Goal: Information Seeking & Learning: Learn about a topic

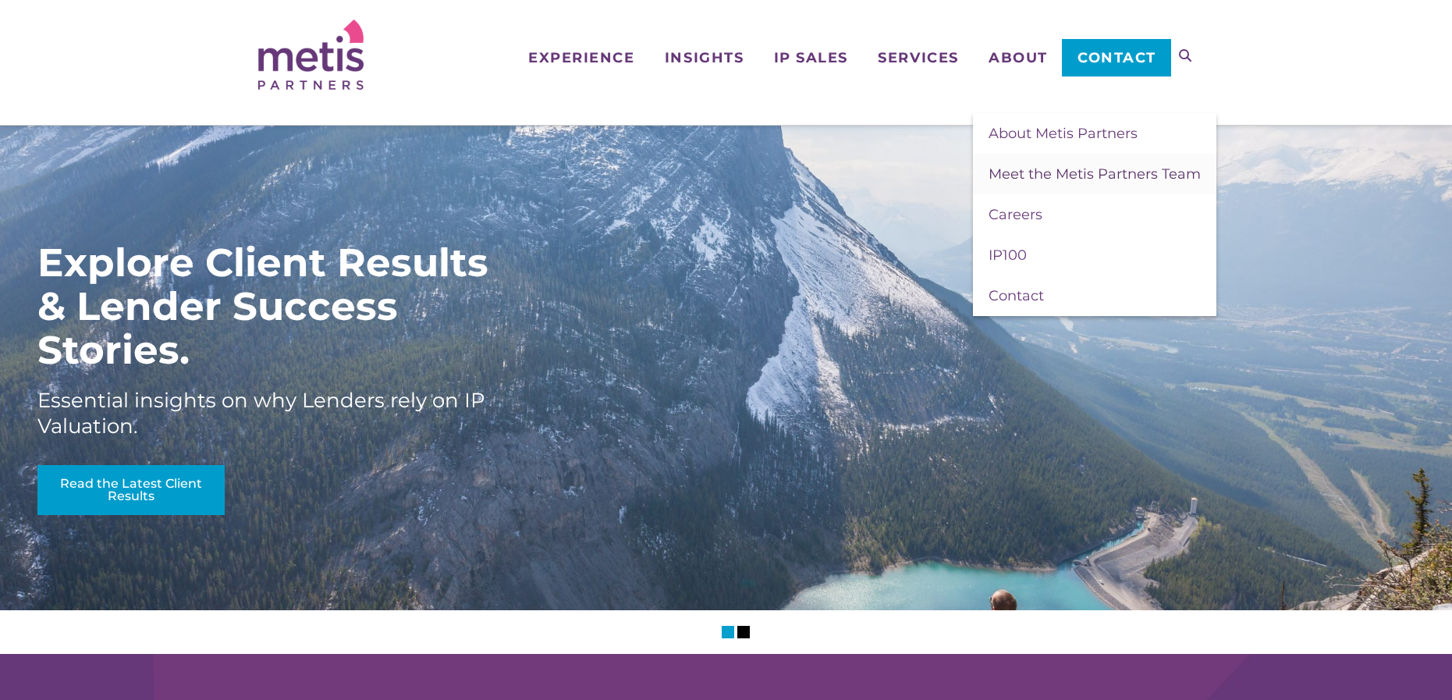
click at [1028, 170] on span "Meet the Metis Partners Team" at bounding box center [1095, 173] width 212 height 17
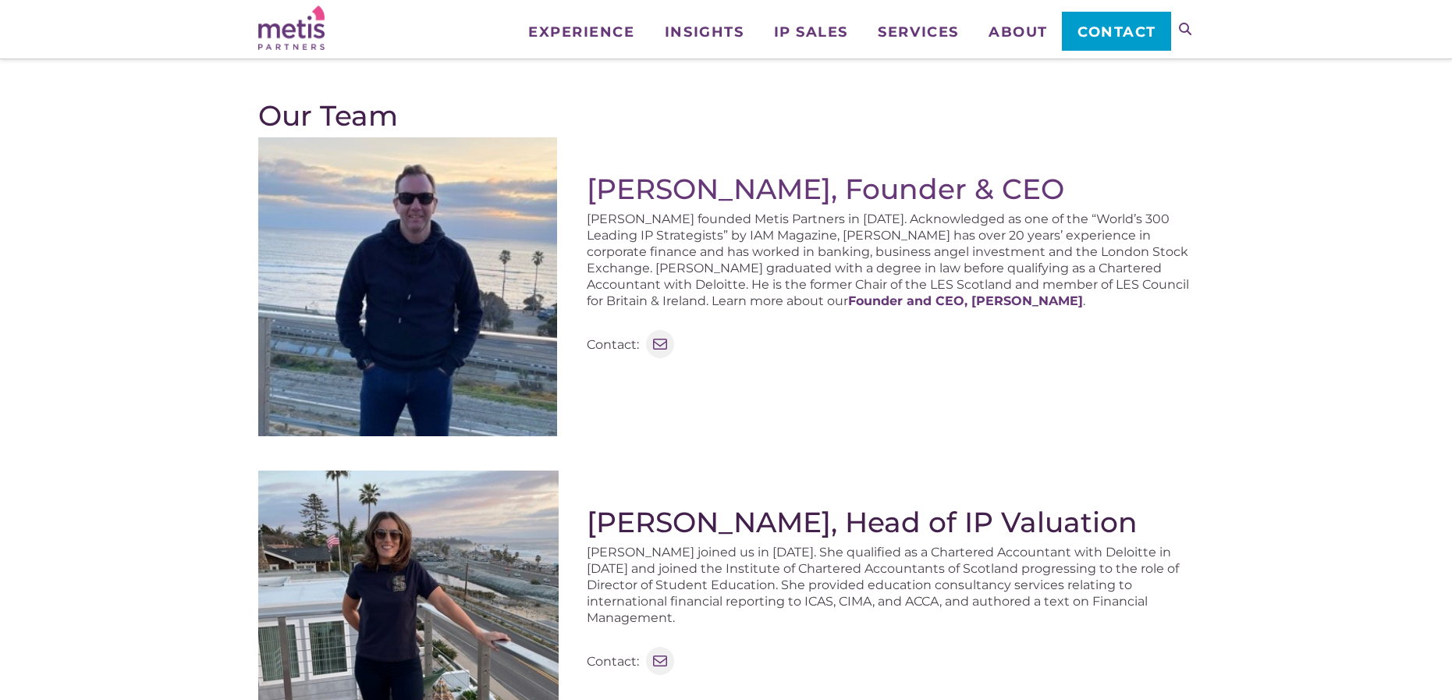
scroll to position [312, 0]
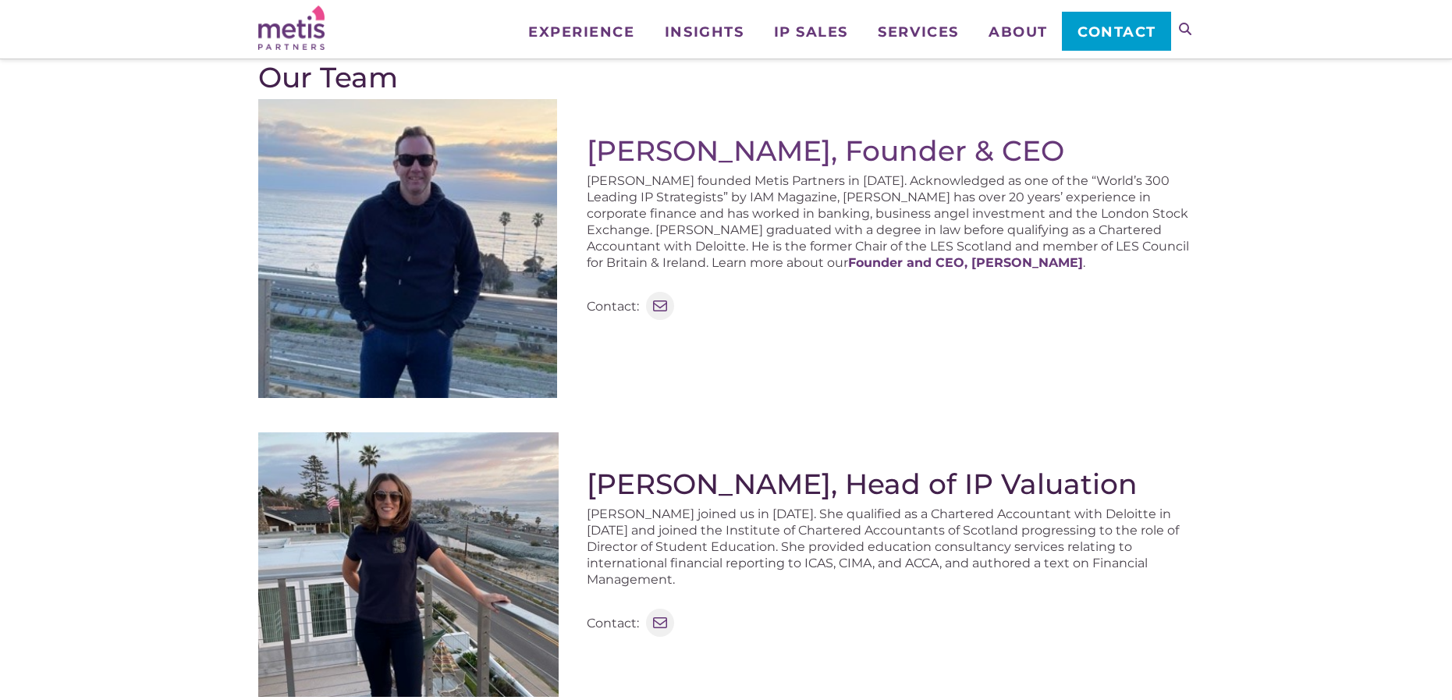
click at [380, 545] on img at bounding box center [408, 564] width 300 height 264
click at [848, 264] on strong "Founder and CEO, Stephen Robertson" at bounding box center [965, 262] width 235 height 15
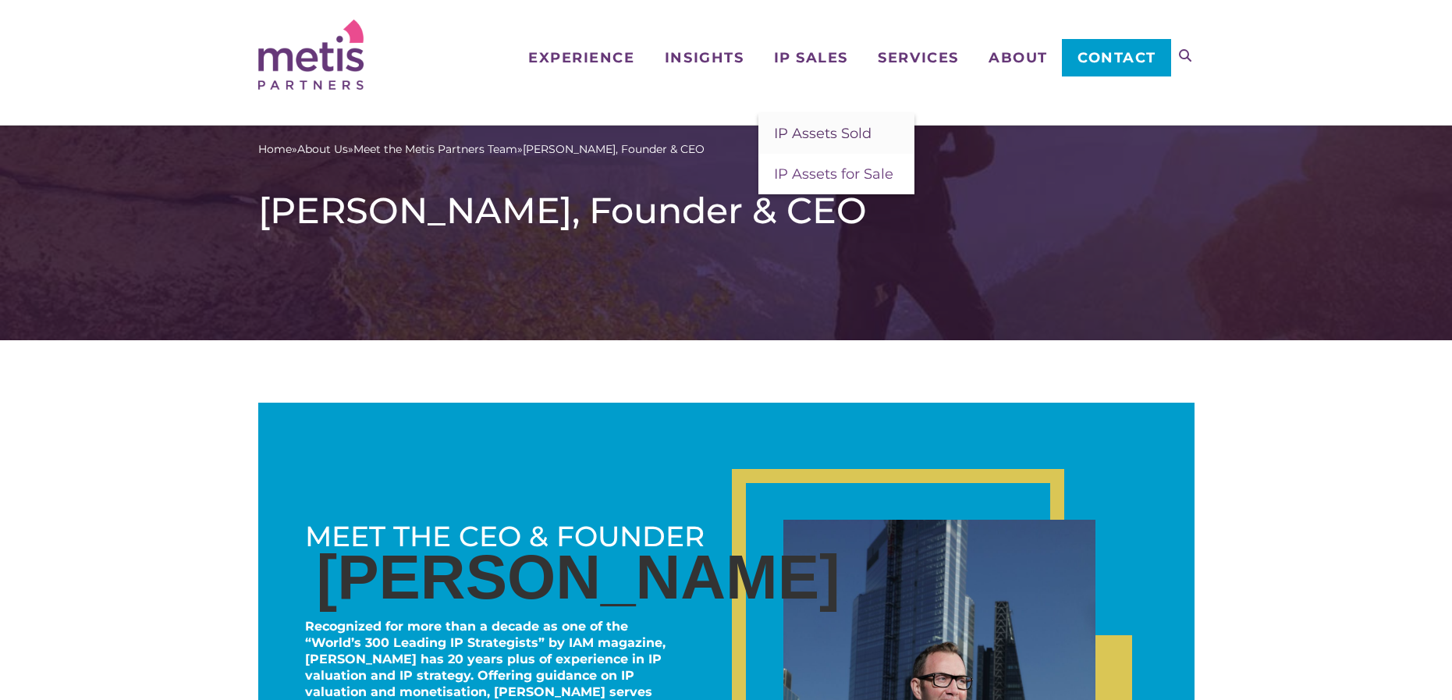
click at [817, 132] on span "IP Assets Sold" at bounding box center [823, 133] width 98 height 17
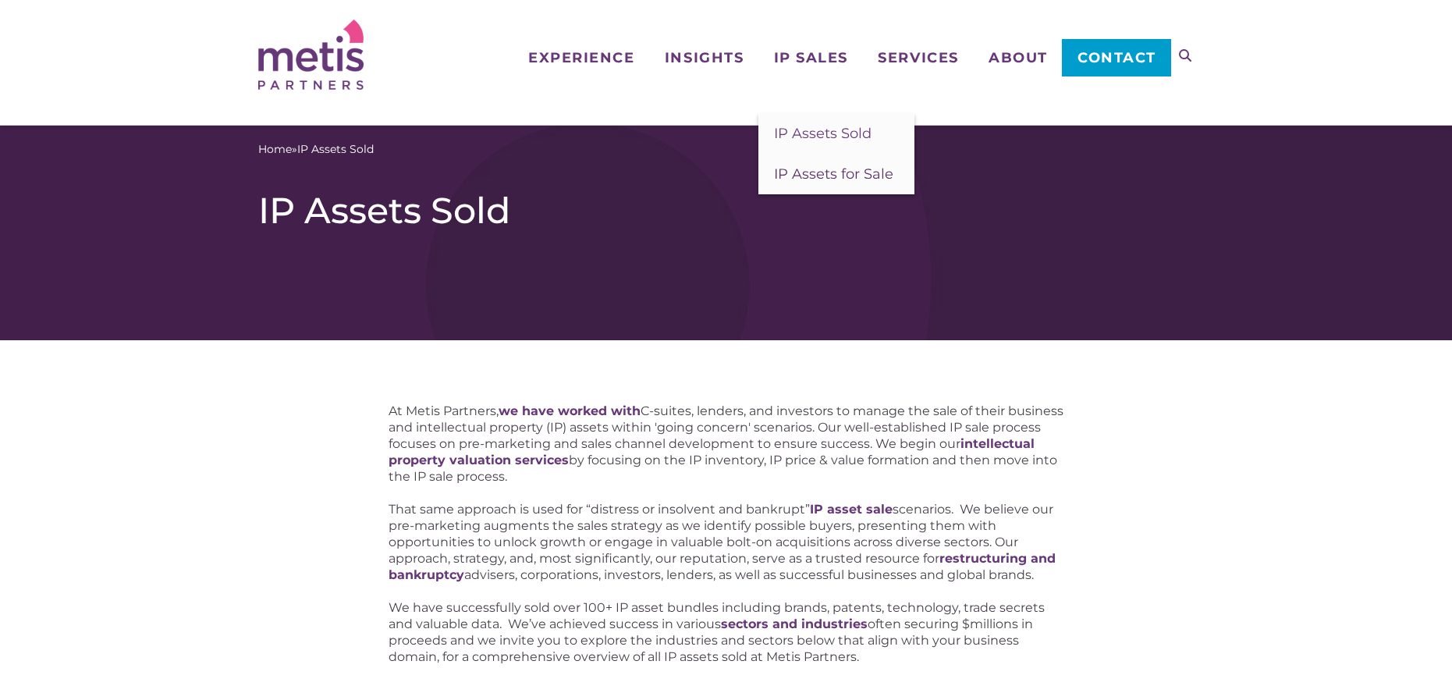
click at [796, 175] on span "IP Assets for Sale" at bounding box center [833, 173] width 119 height 17
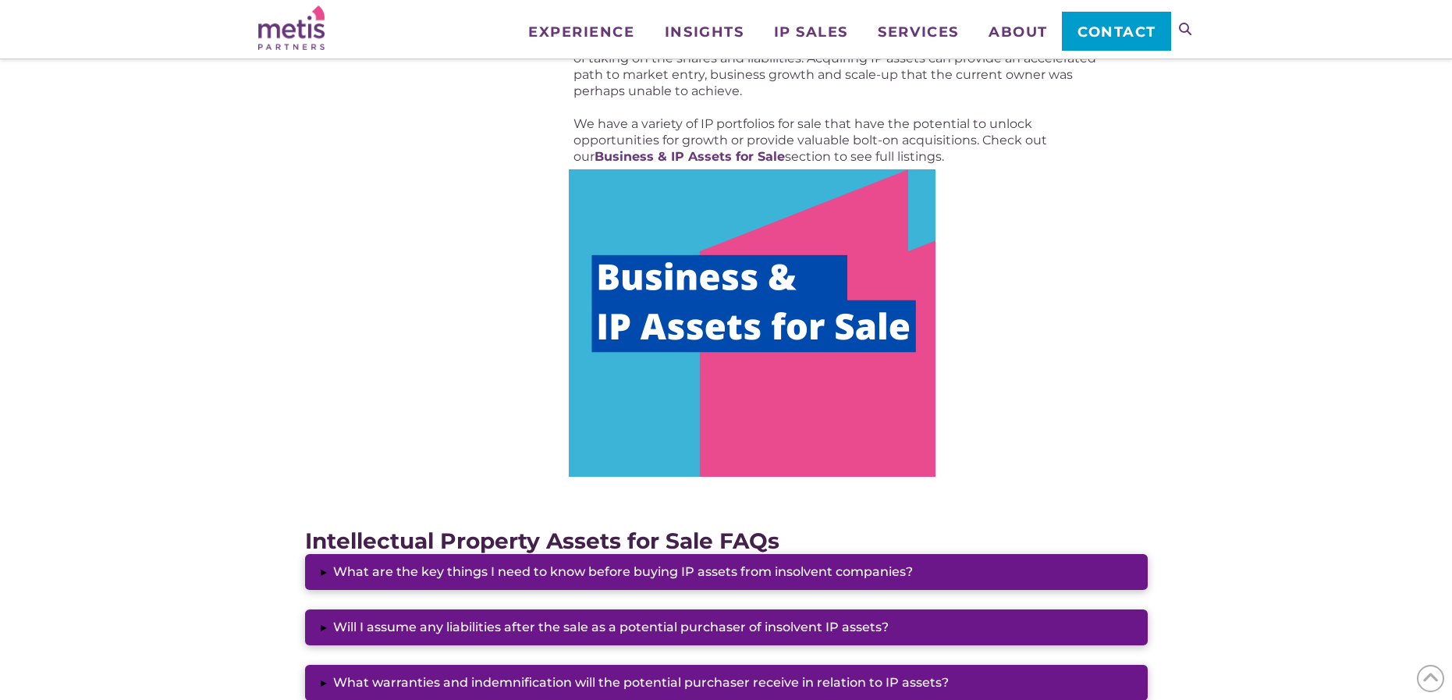
scroll to position [858, 0]
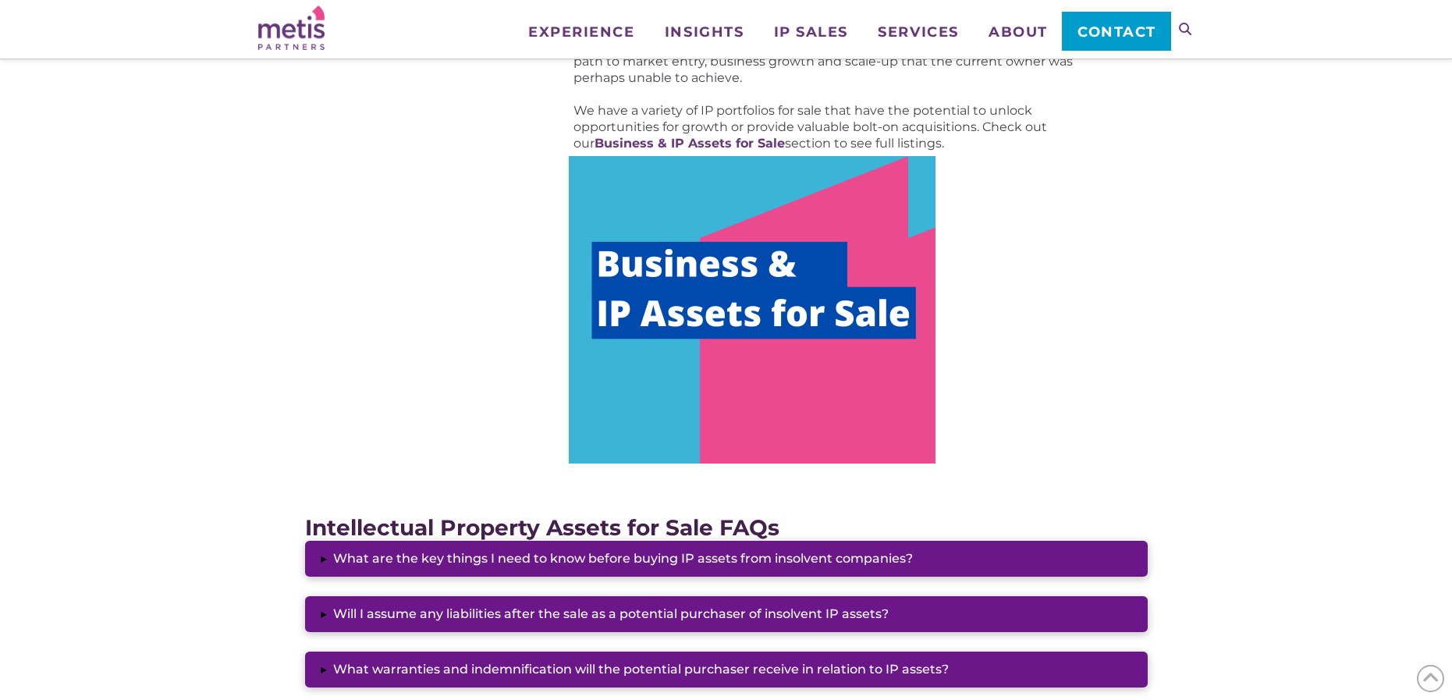
click at [746, 346] on img at bounding box center [752, 309] width 367 height 307
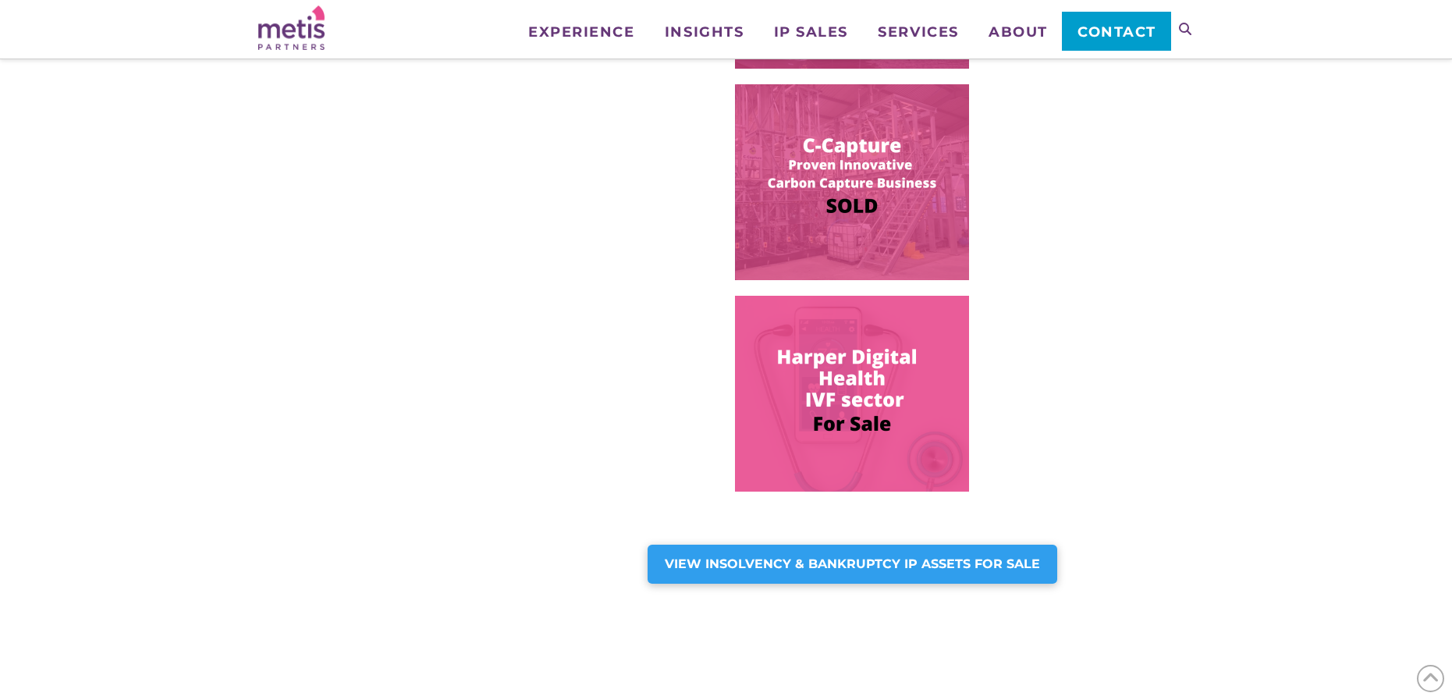
scroll to position [1092, 0]
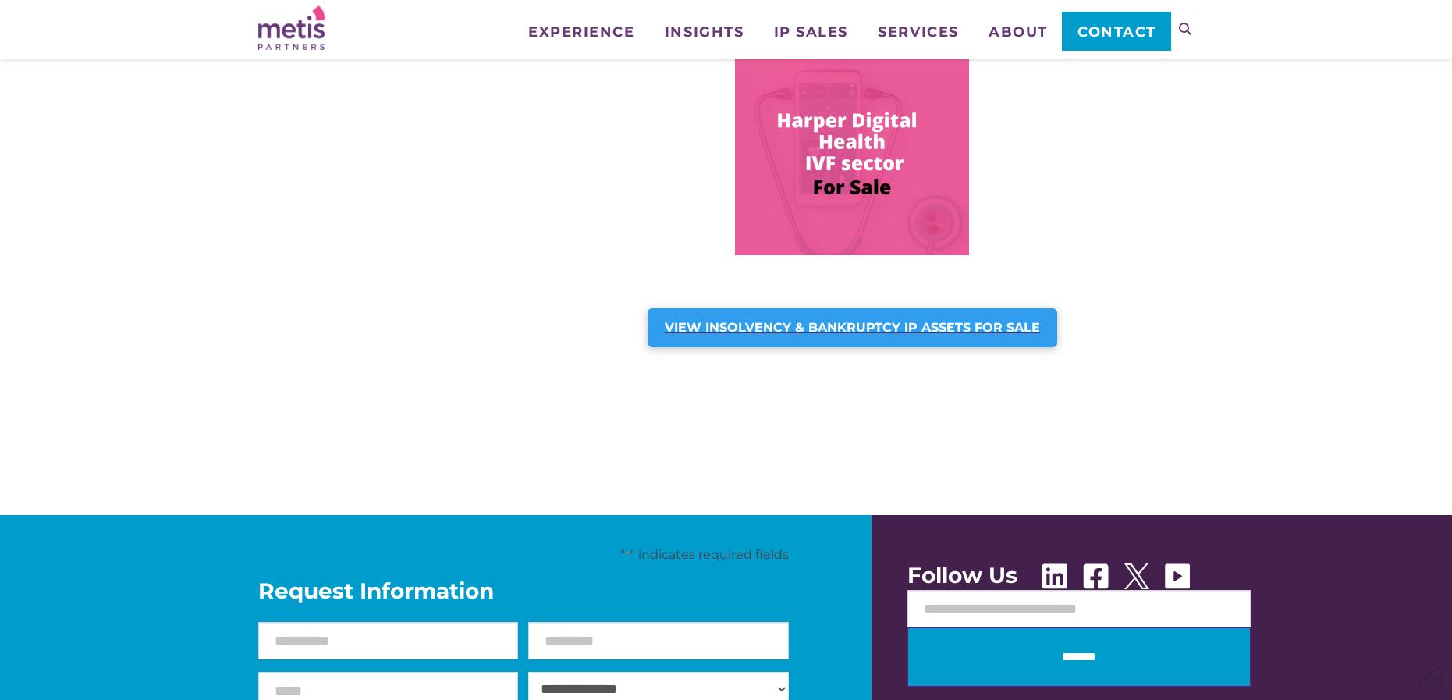
click at [779, 334] on strong "VIEW INSOLVENCY & BANKRUPTCY IP ASSETS FOR SALE" at bounding box center [852, 327] width 375 height 15
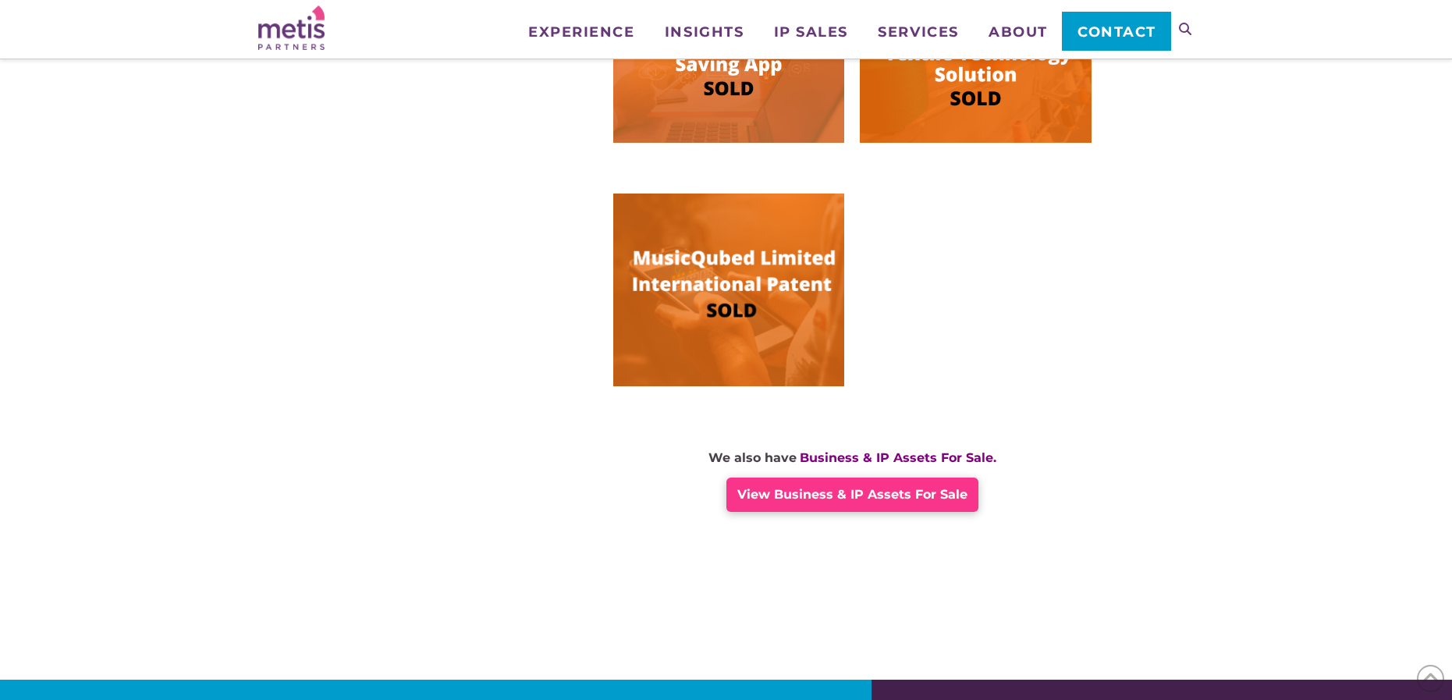
scroll to position [1092, 0]
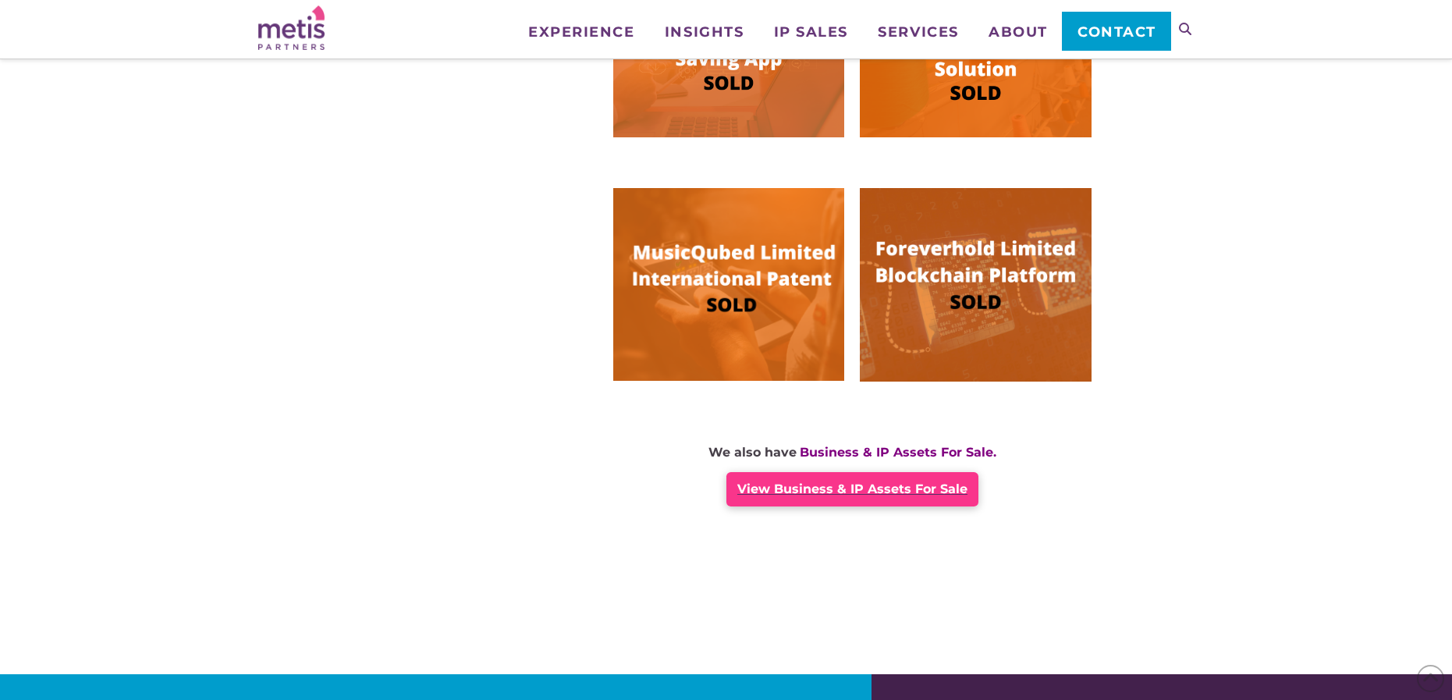
click at [874, 488] on span "View Business & IP Assets For Sale" at bounding box center [852, 488] width 230 height 15
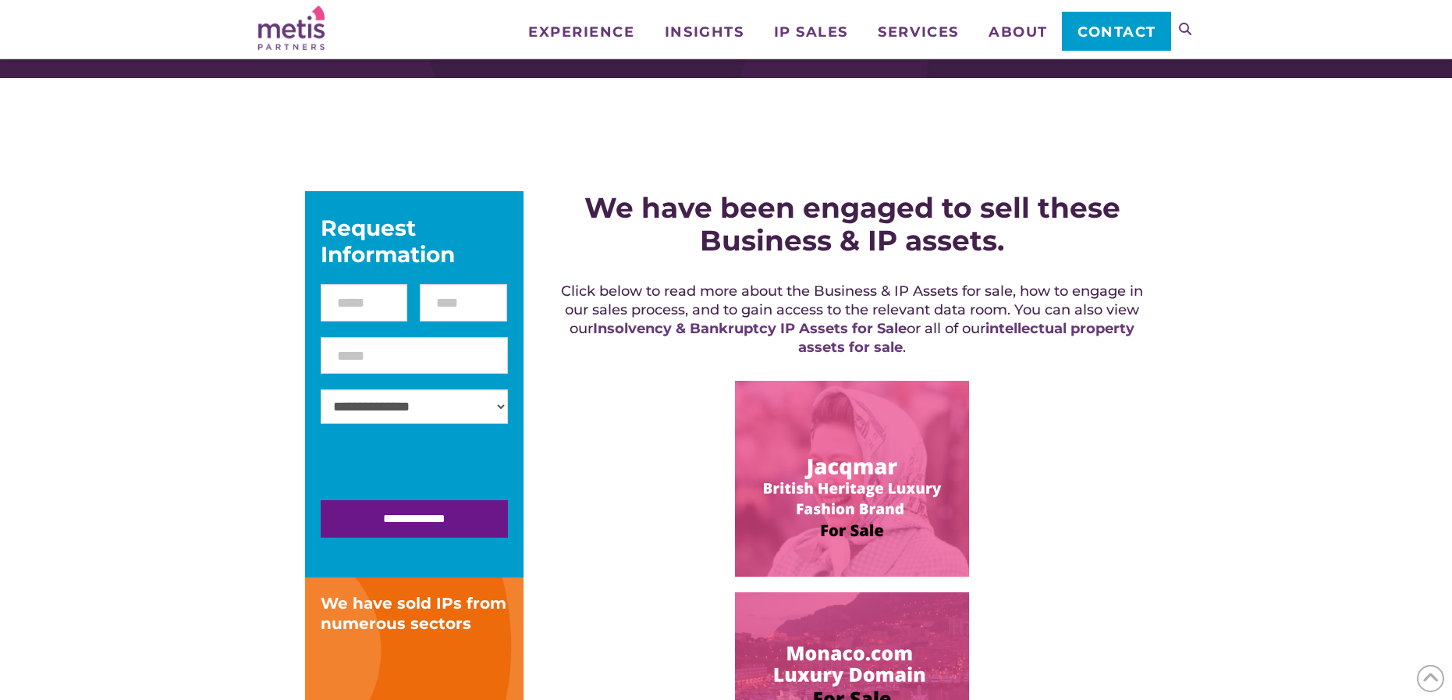
scroll to position [156, 0]
